Goal: Information Seeking & Learning: Learn about a topic

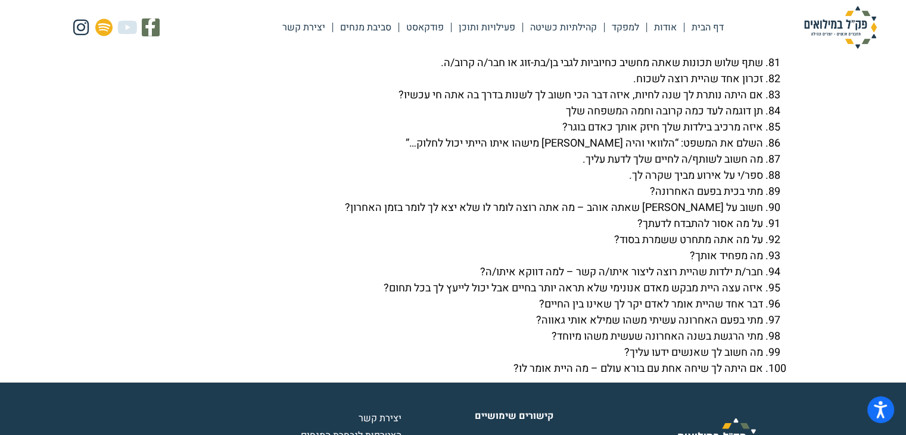
scroll to position [4354, 0]
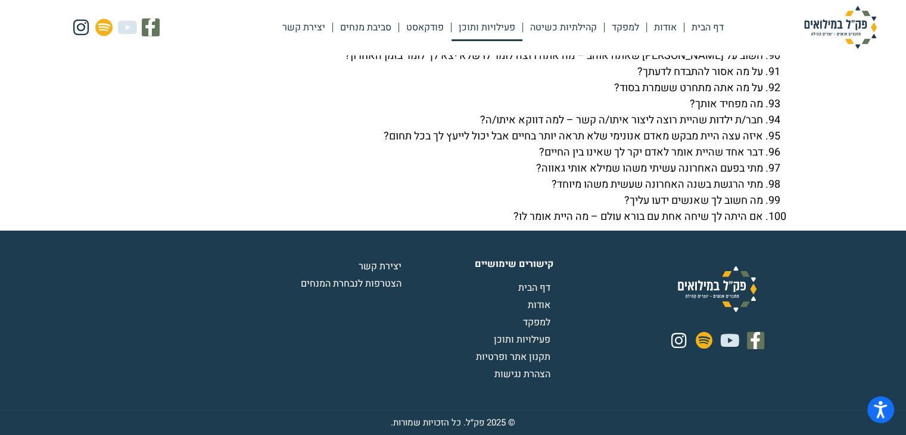
click at [477, 23] on link "פעילויות ותוכן" at bounding box center [487, 27] width 71 height 27
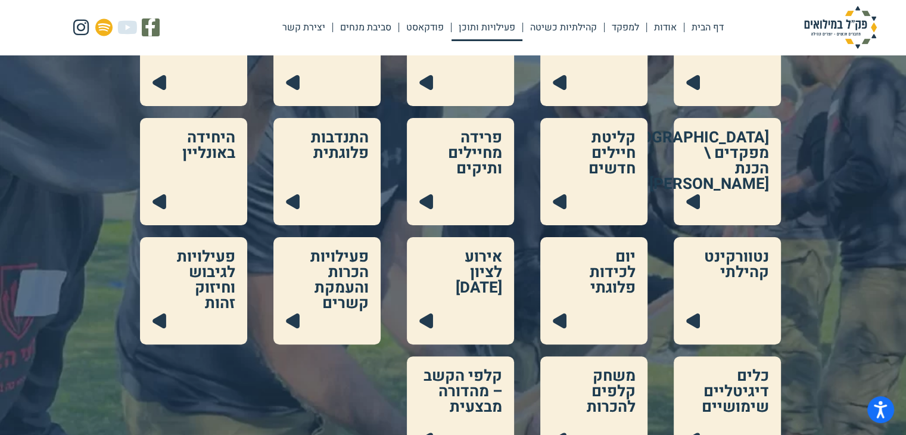
scroll to position [238, 0]
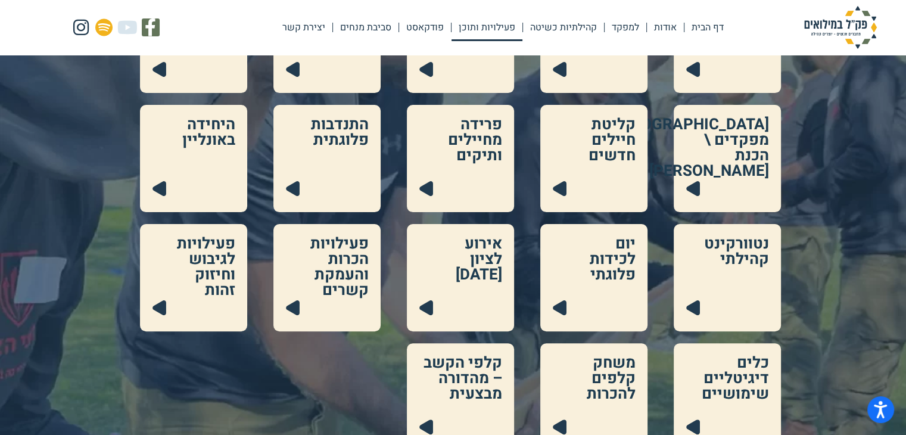
click at [213, 270] on link at bounding box center [193, 277] width 107 height 107
click at [636, 282] on link at bounding box center [593, 277] width 107 height 107
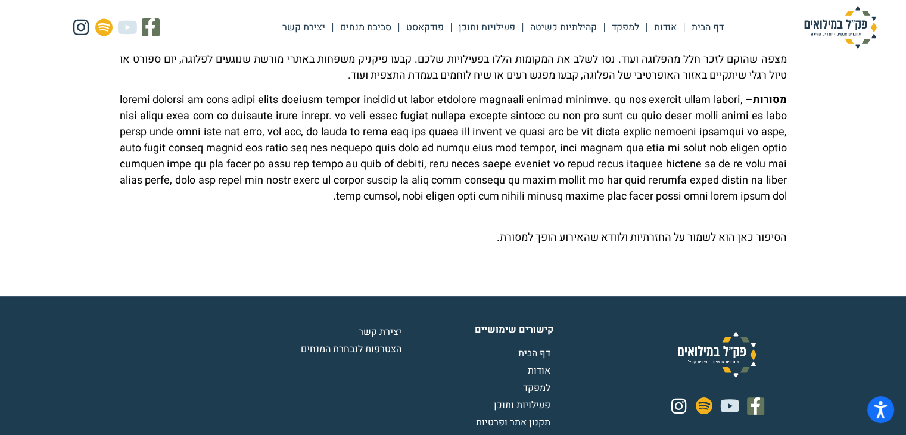
scroll to position [487, 0]
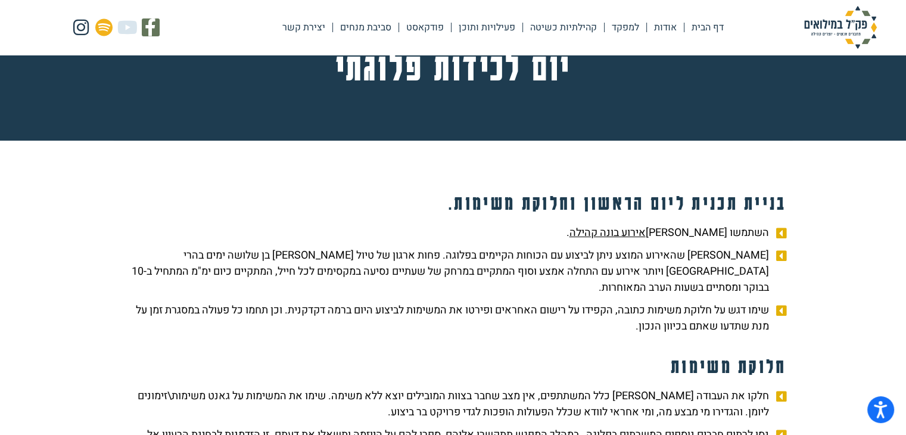
scroll to position [119, 0]
